Goal: Transaction & Acquisition: Purchase product/service

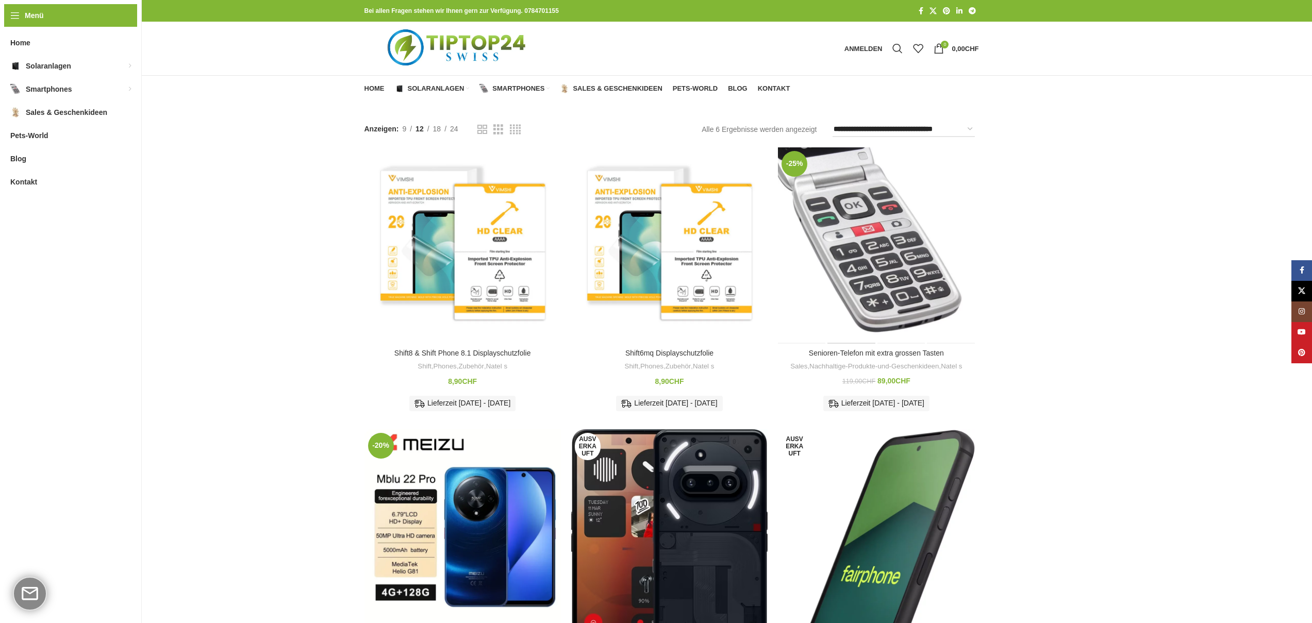
click at [870, 243] on div "Senioren-Telefon mit extra grossen Tasten" at bounding box center [851, 245] width 49 height 196
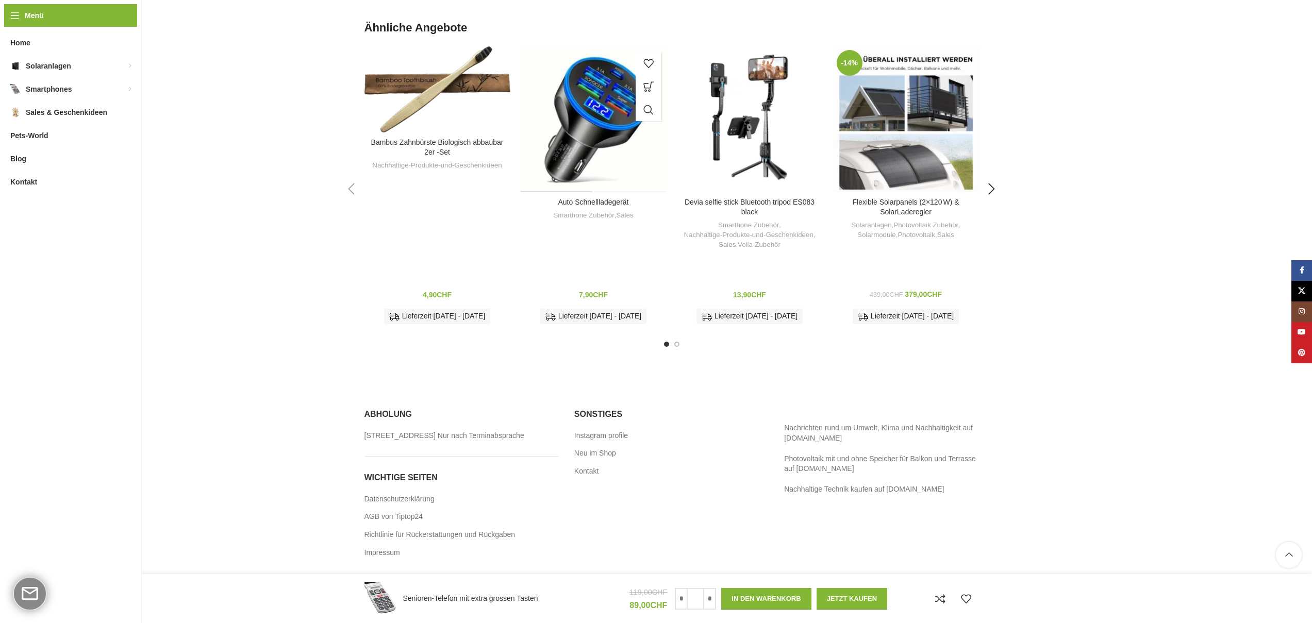
scroll to position [1566, 0]
